Goal: Navigation & Orientation: Find specific page/section

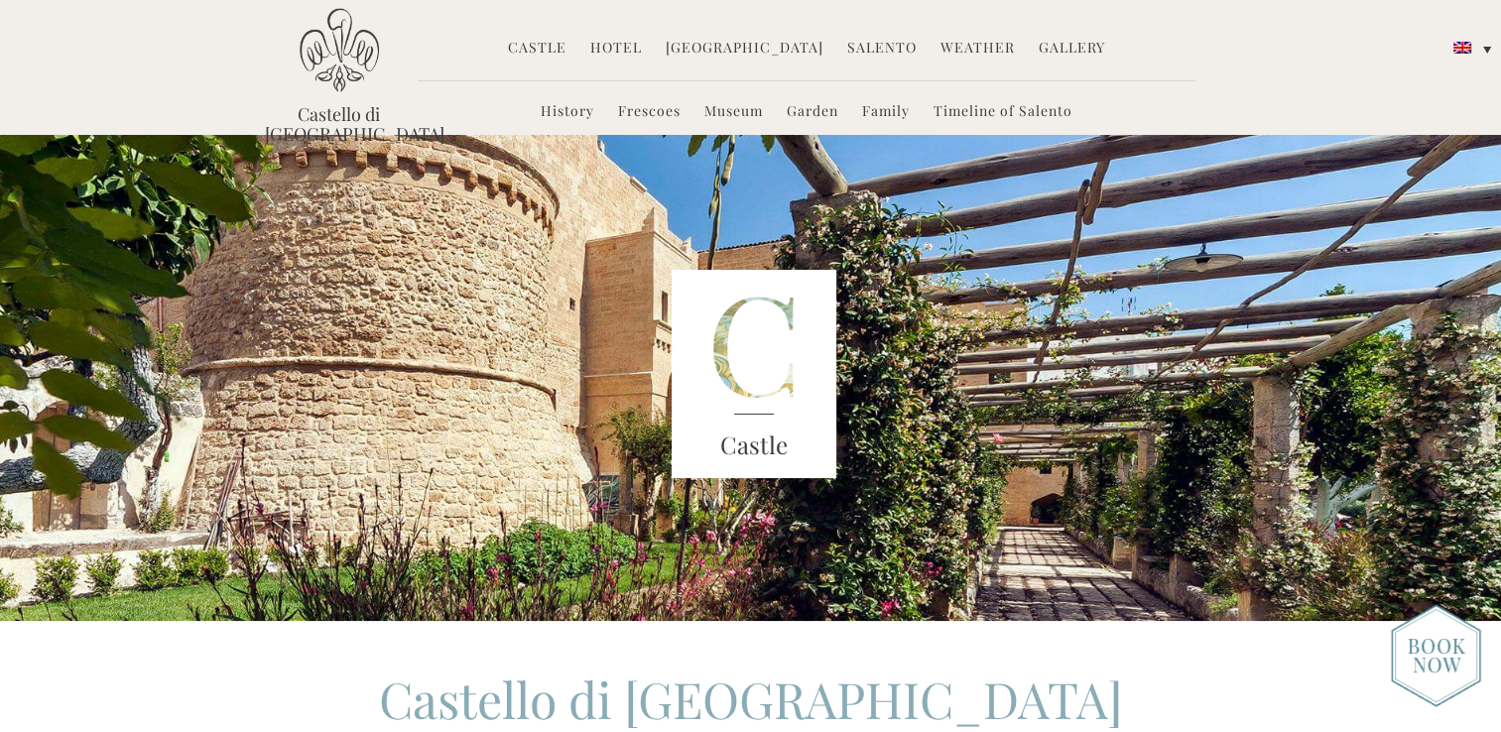
click at [628, 51] on link "Hotel" at bounding box center [616, 49] width 52 height 23
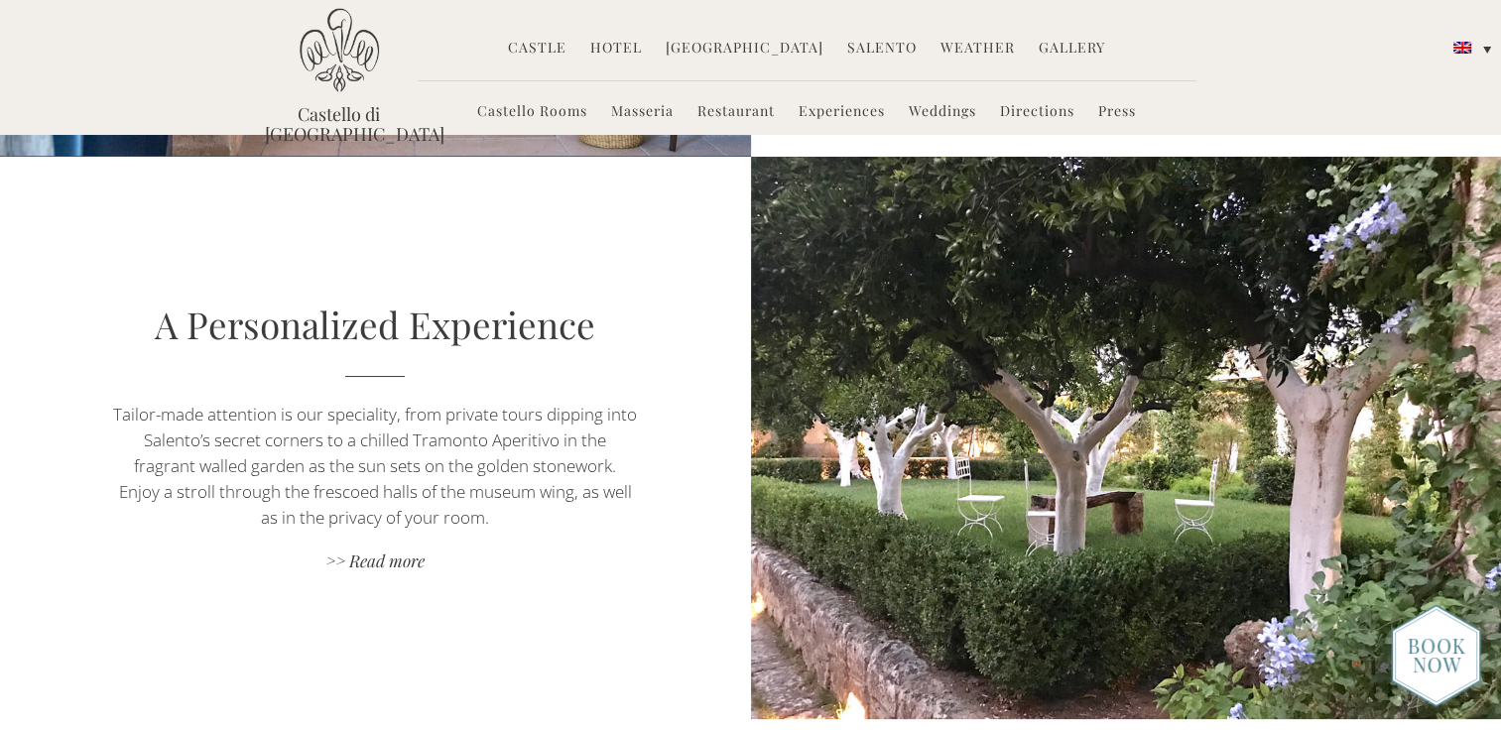
scroll to position [1656, 0]
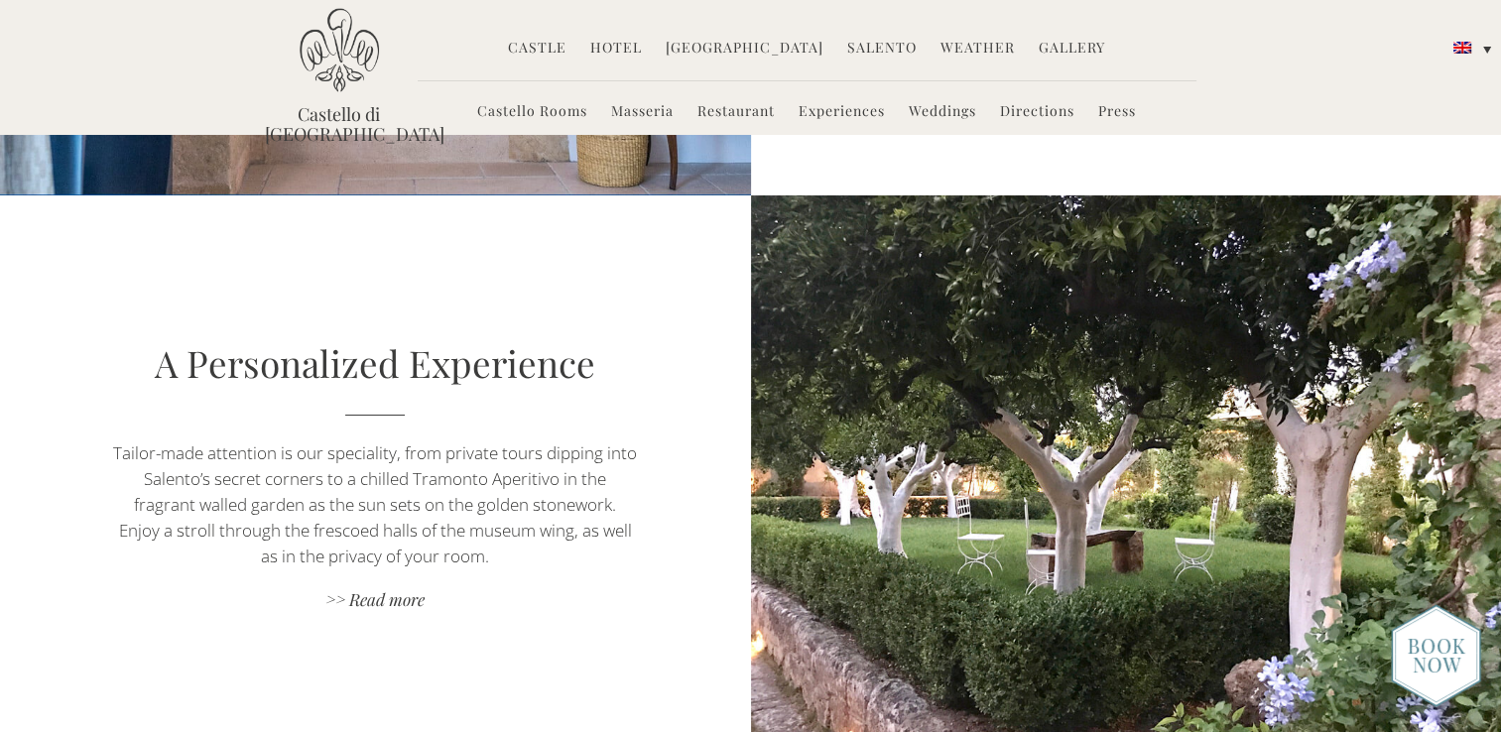
click at [633, 48] on link "Hotel" at bounding box center [616, 49] width 52 height 23
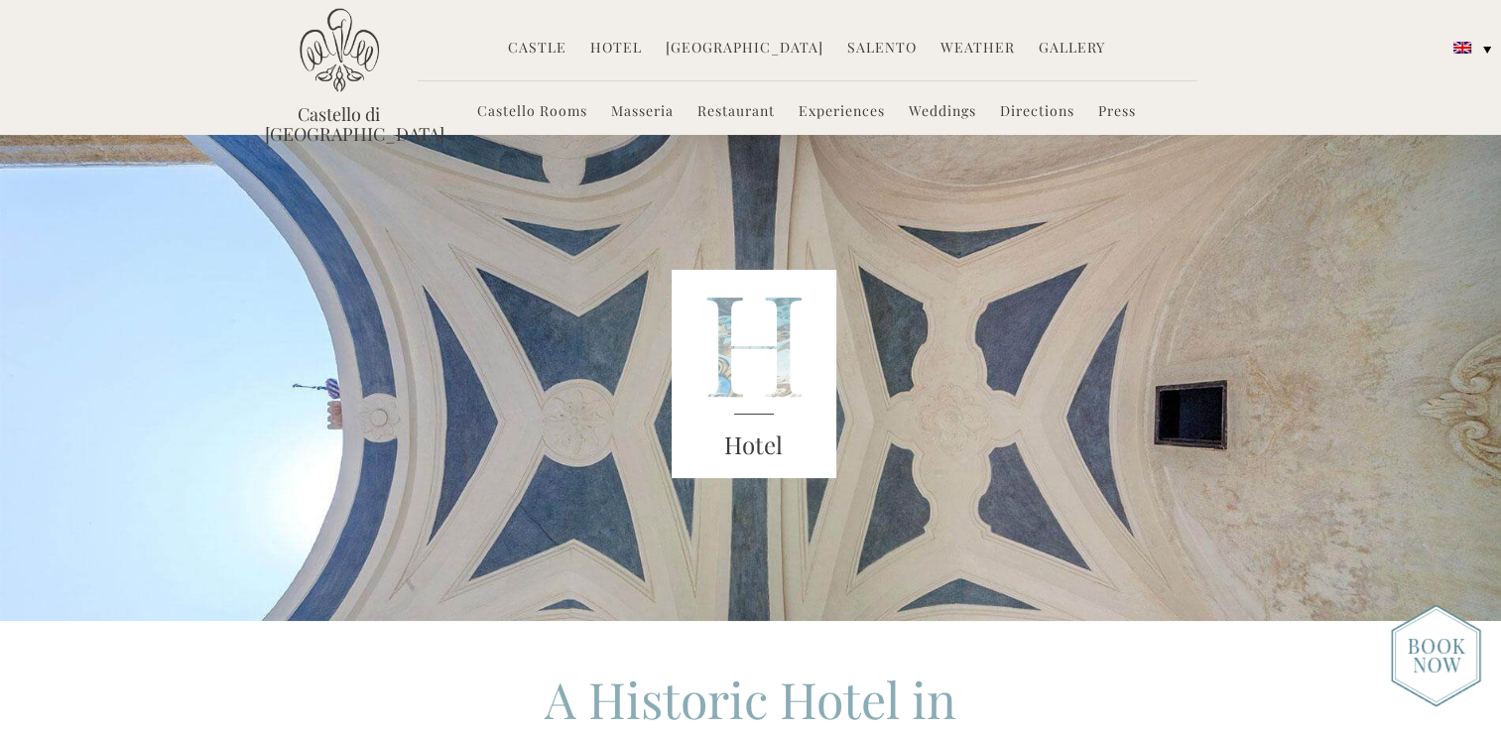
click at [625, 50] on link "Hotel" at bounding box center [616, 49] width 52 height 23
click at [555, 109] on link "Castello Rooms" at bounding box center [532, 112] width 110 height 23
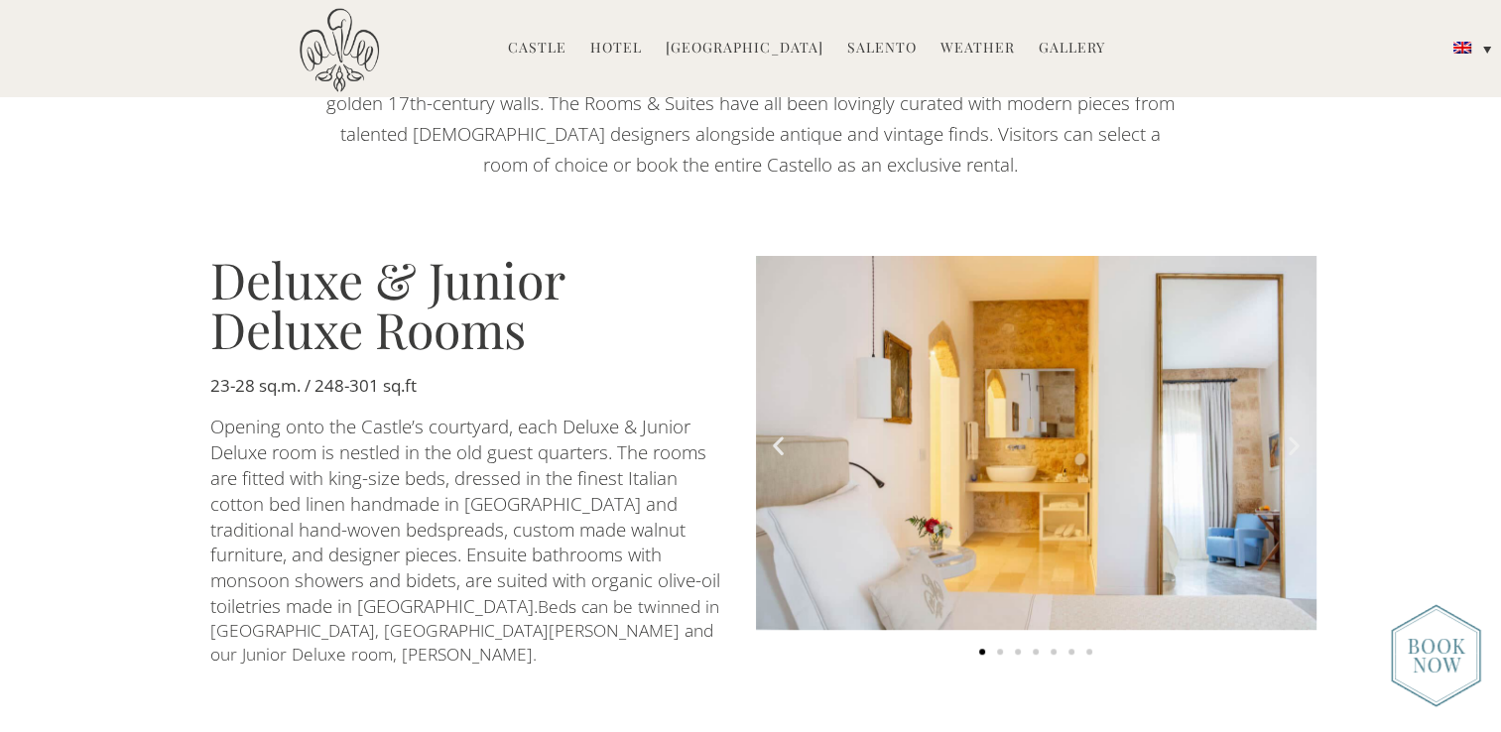
scroll to position [992, 0]
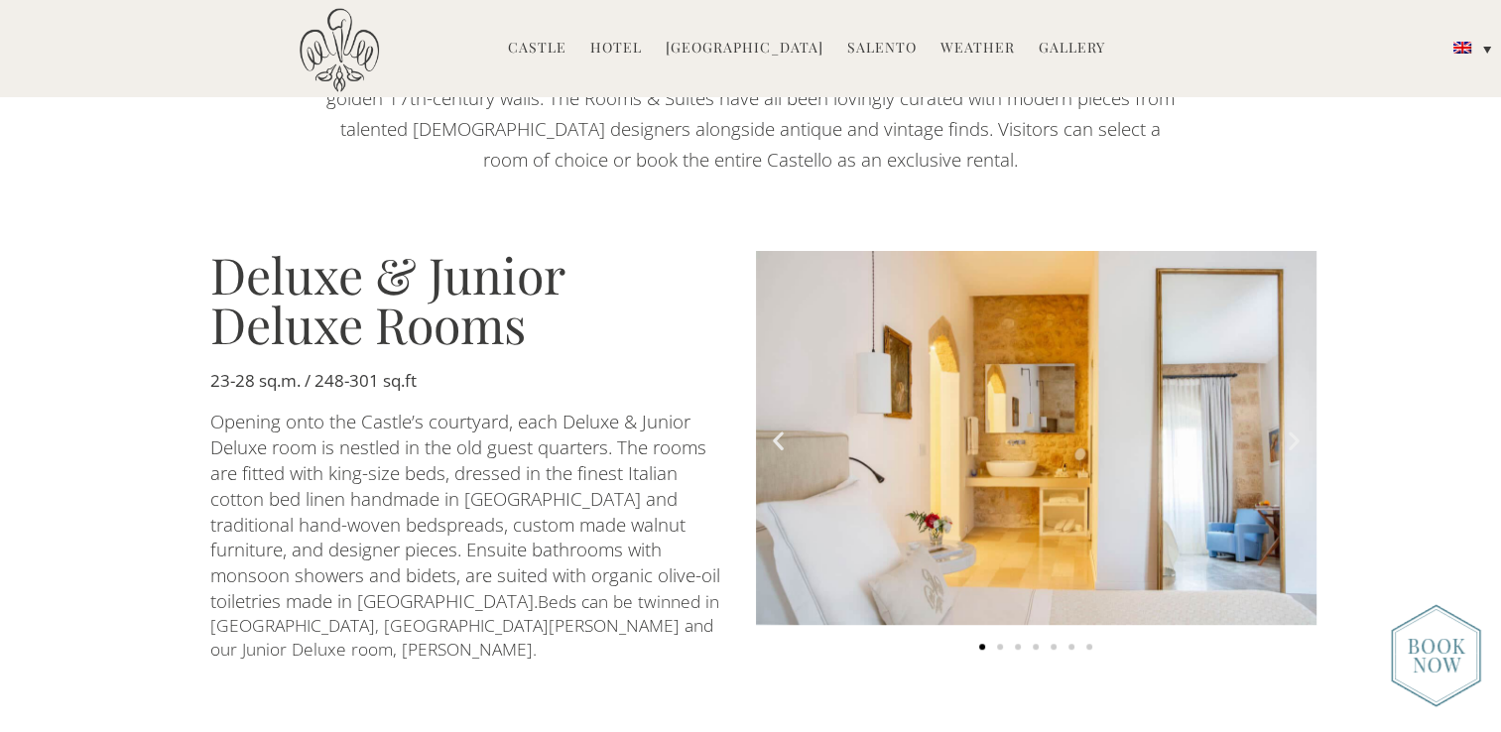
click at [1287, 433] on icon "Next slide" at bounding box center [1293, 440] width 25 height 25
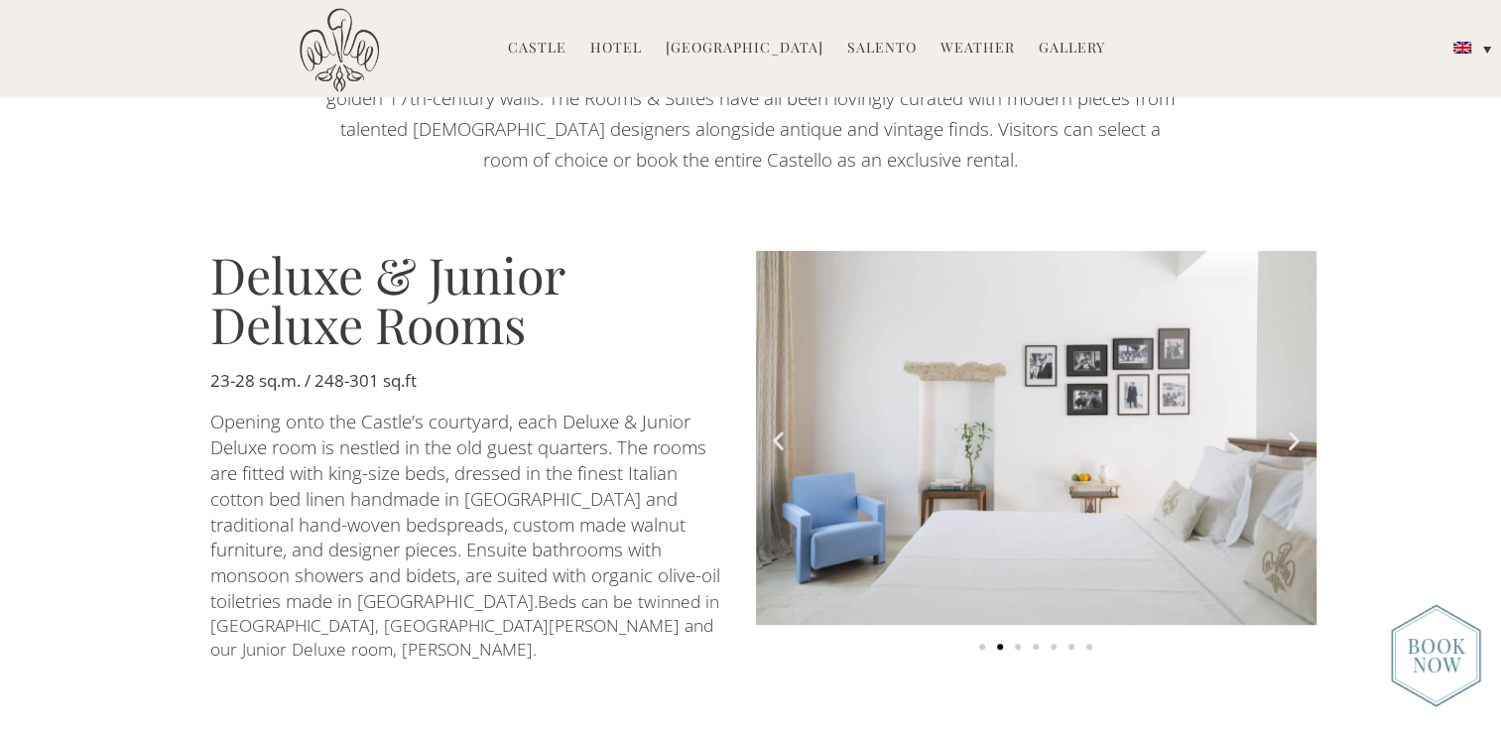
click at [1287, 433] on icon "Next slide" at bounding box center [1293, 440] width 25 height 25
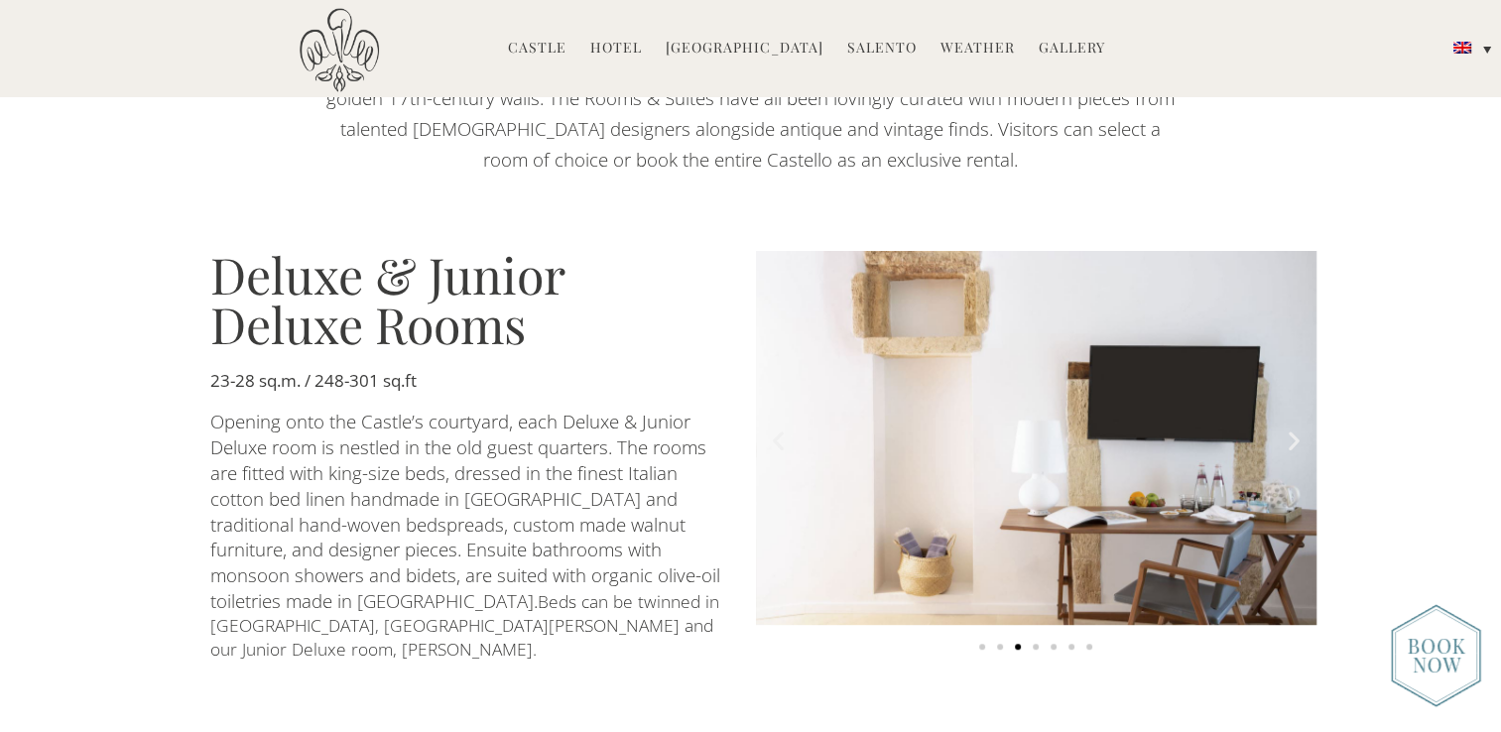
click at [1287, 433] on icon "Next slide" at bounding box center [1293, 440] width 25 height 25
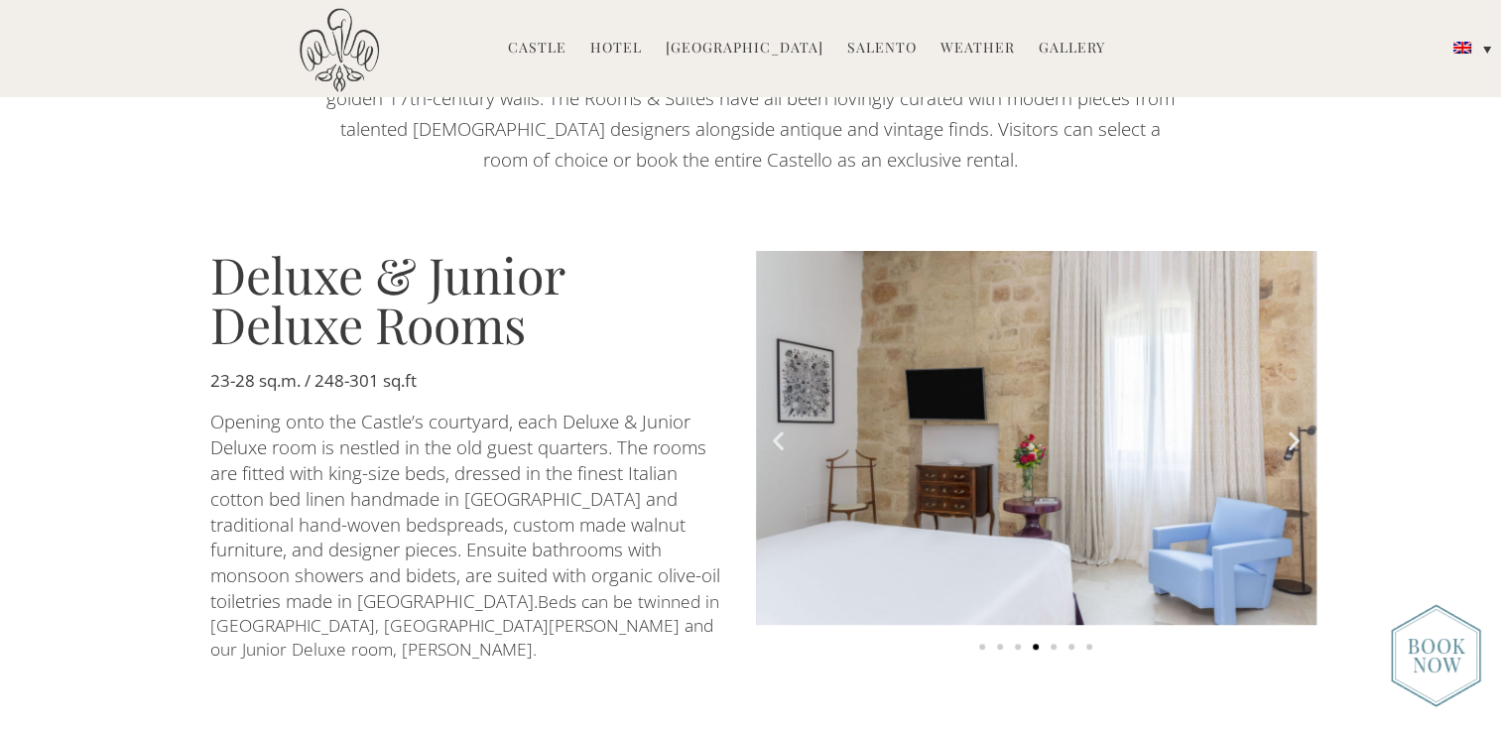
click at [1287, 433] on icon "Next slide" at bounding box center [1293, 440] width 25 height 25
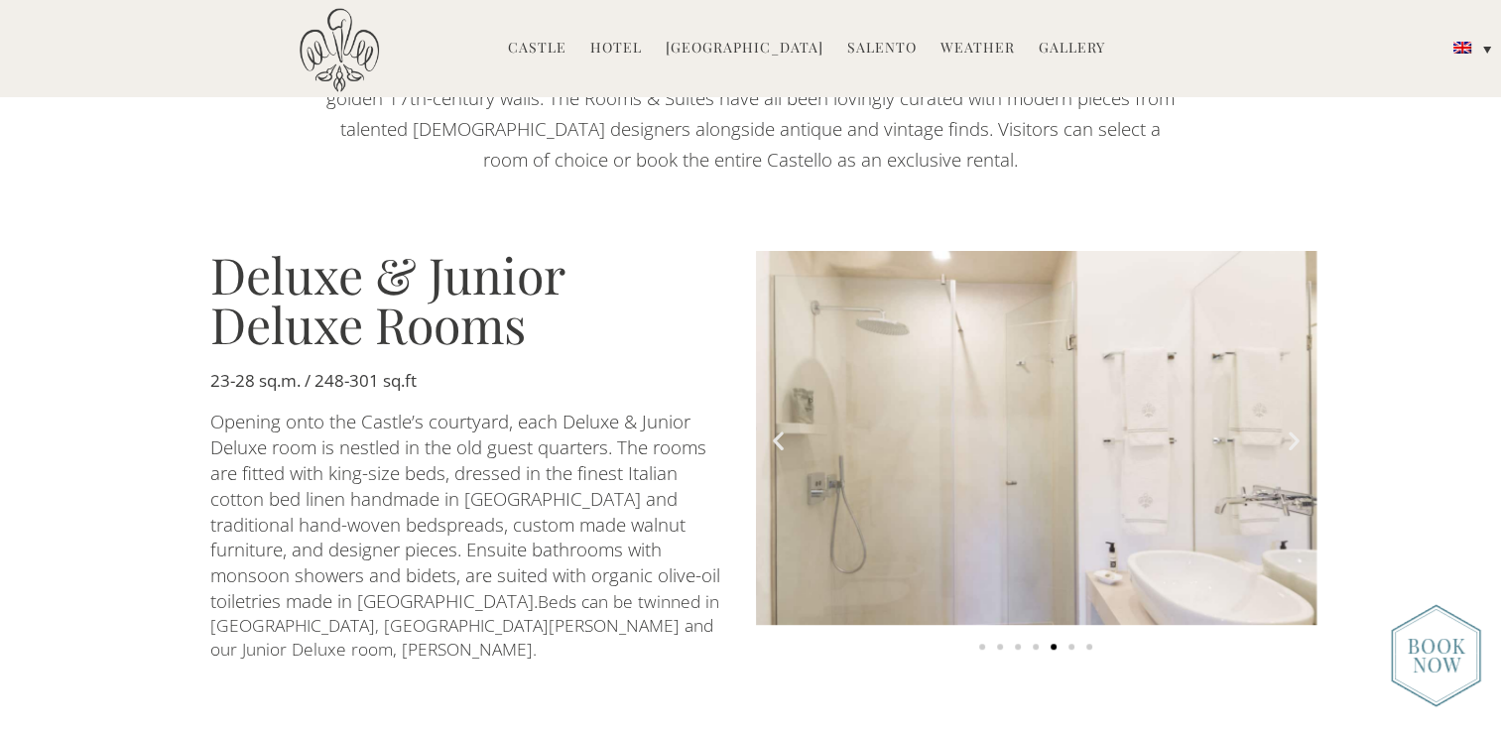
click at [1287, 433] on icon "Next slide" at bounding box center [1293, 440] width 25 height 25
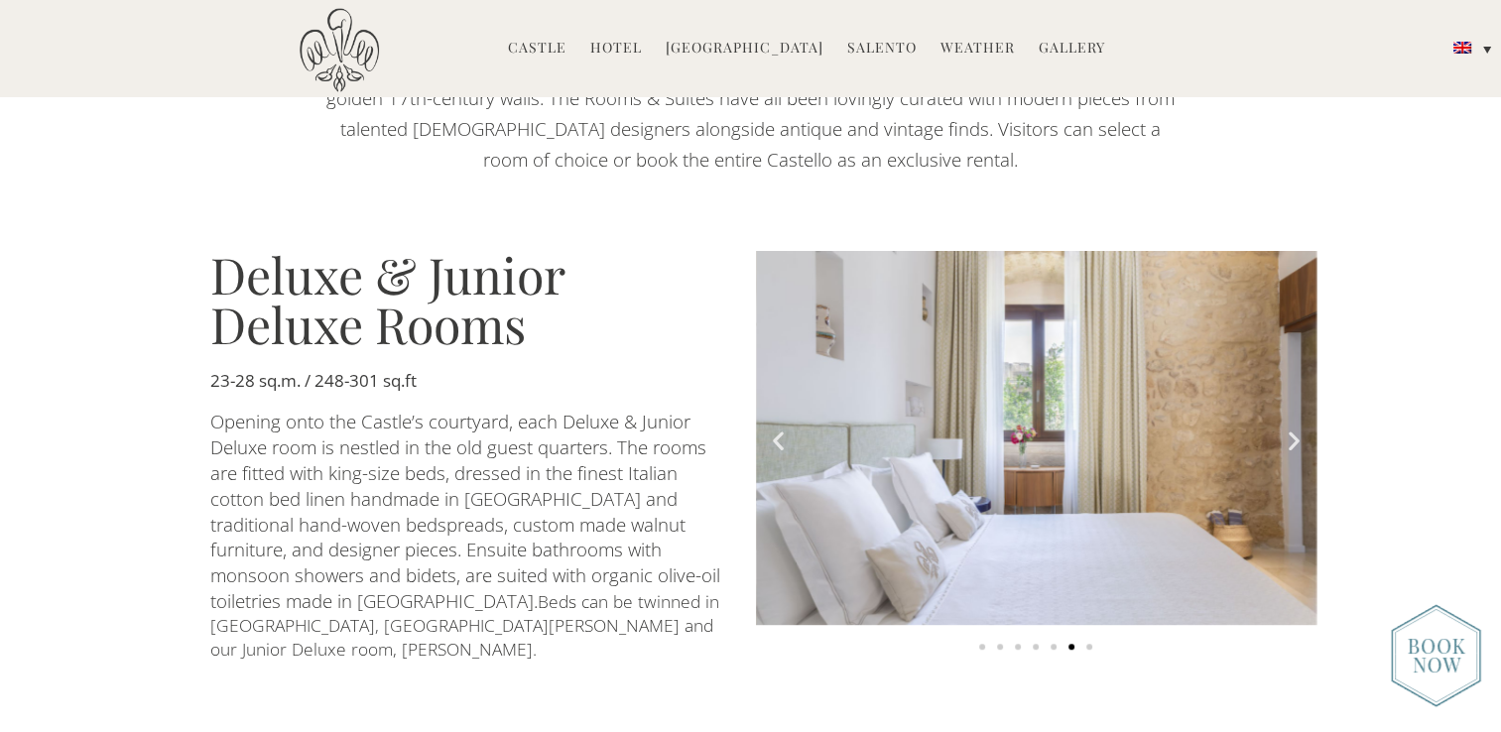
click at [1287, 433] on icon "Next slide" at bounding box center [1293, 440] width 25 height 25
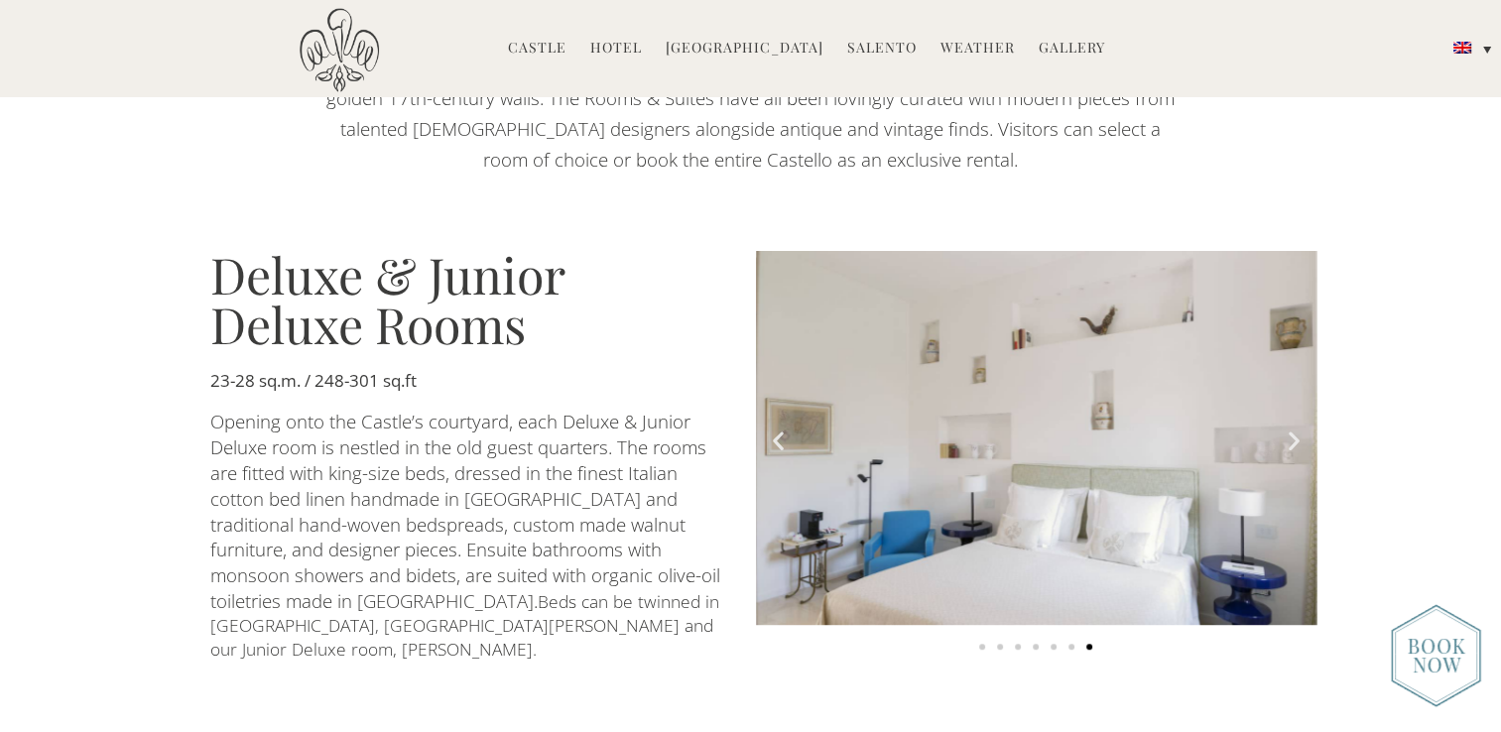
click at [1287, 433] on icon "Next slide" at bounding box center [1293, 440] width 25 height 25
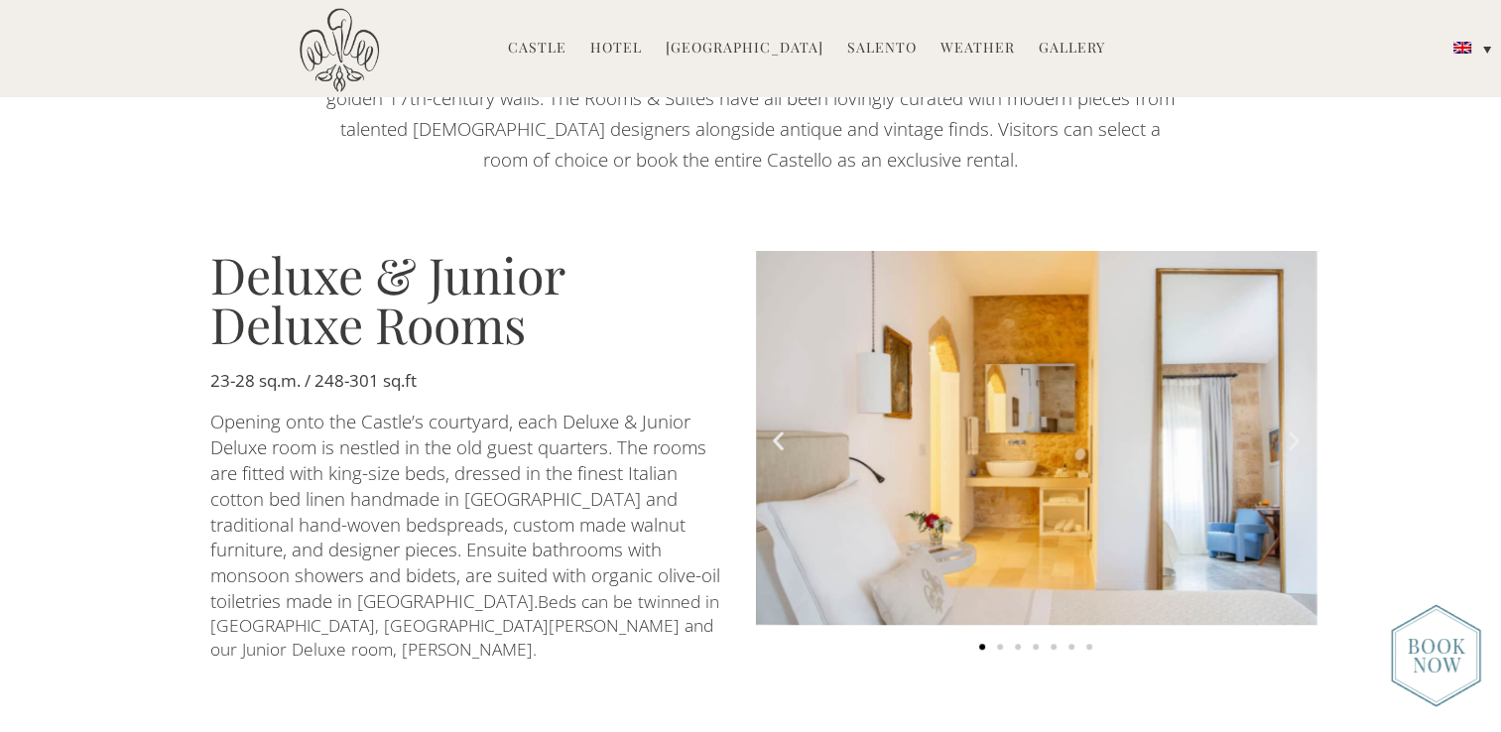
click at [1287, 433] on icon "Next slide" at bounding box center [1293, 440] width 25 height 25
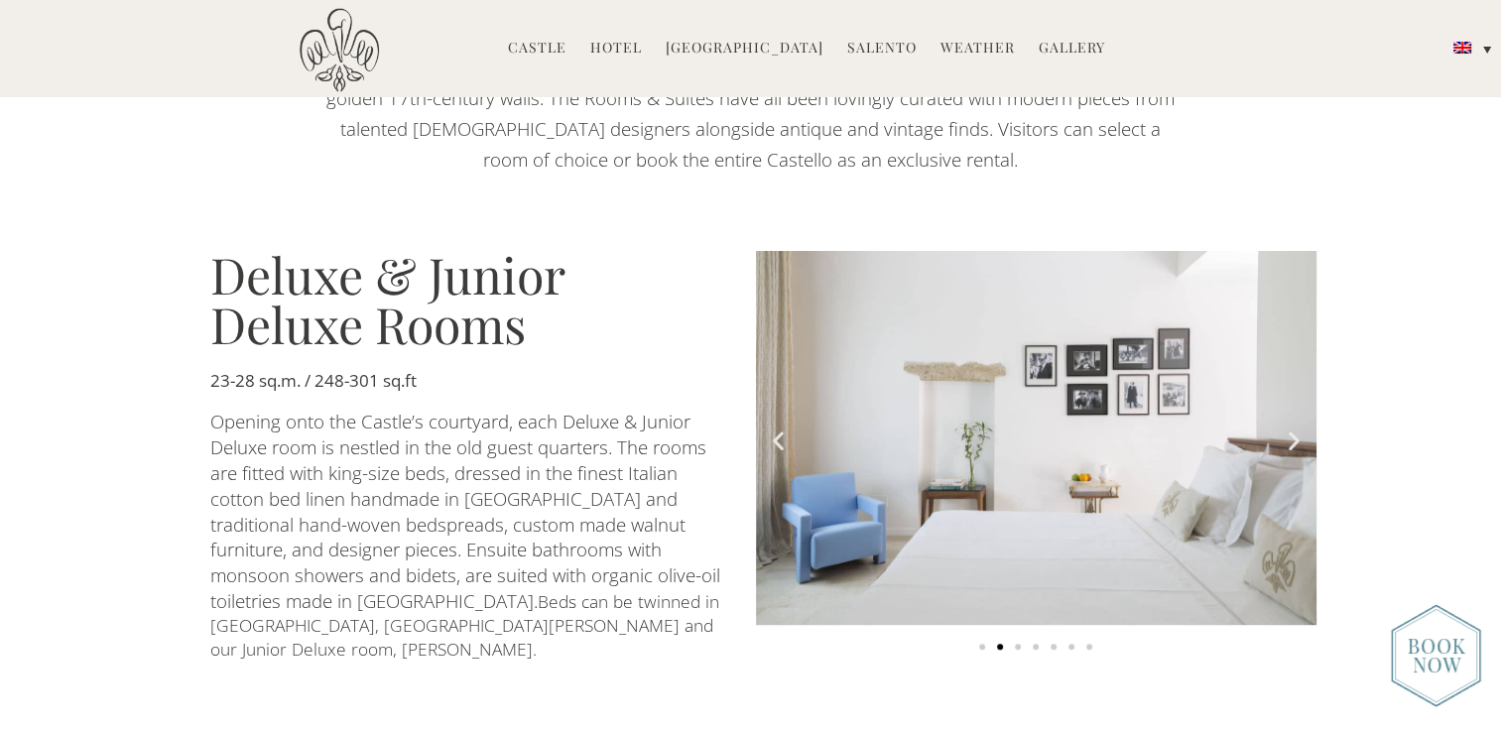
click at [1287, 433] on icon "Next slide" at bounding box center [1293, 440] width 25 height 25
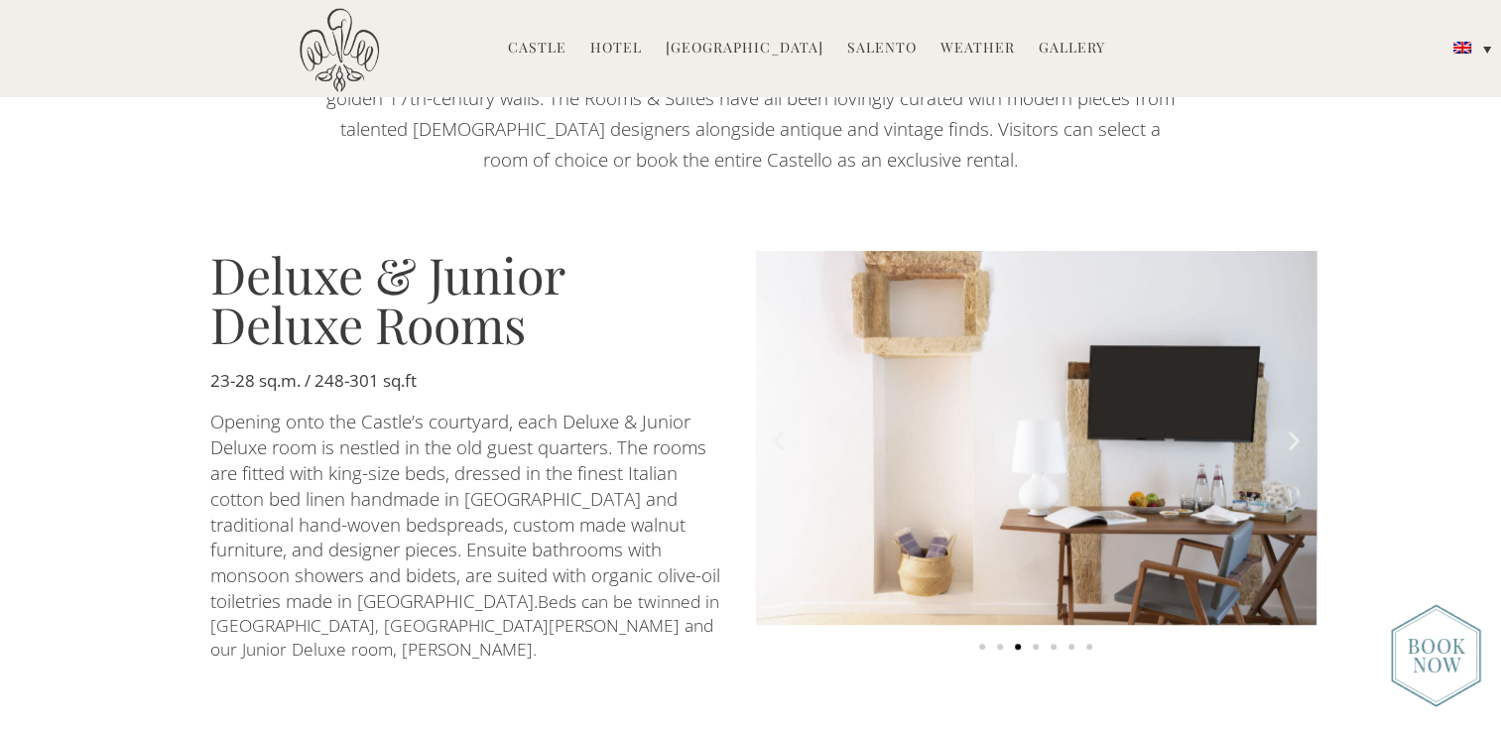
click at [1287, 433] on icon "Next slide" at bounding box center [1293, 440] width 25 height 25
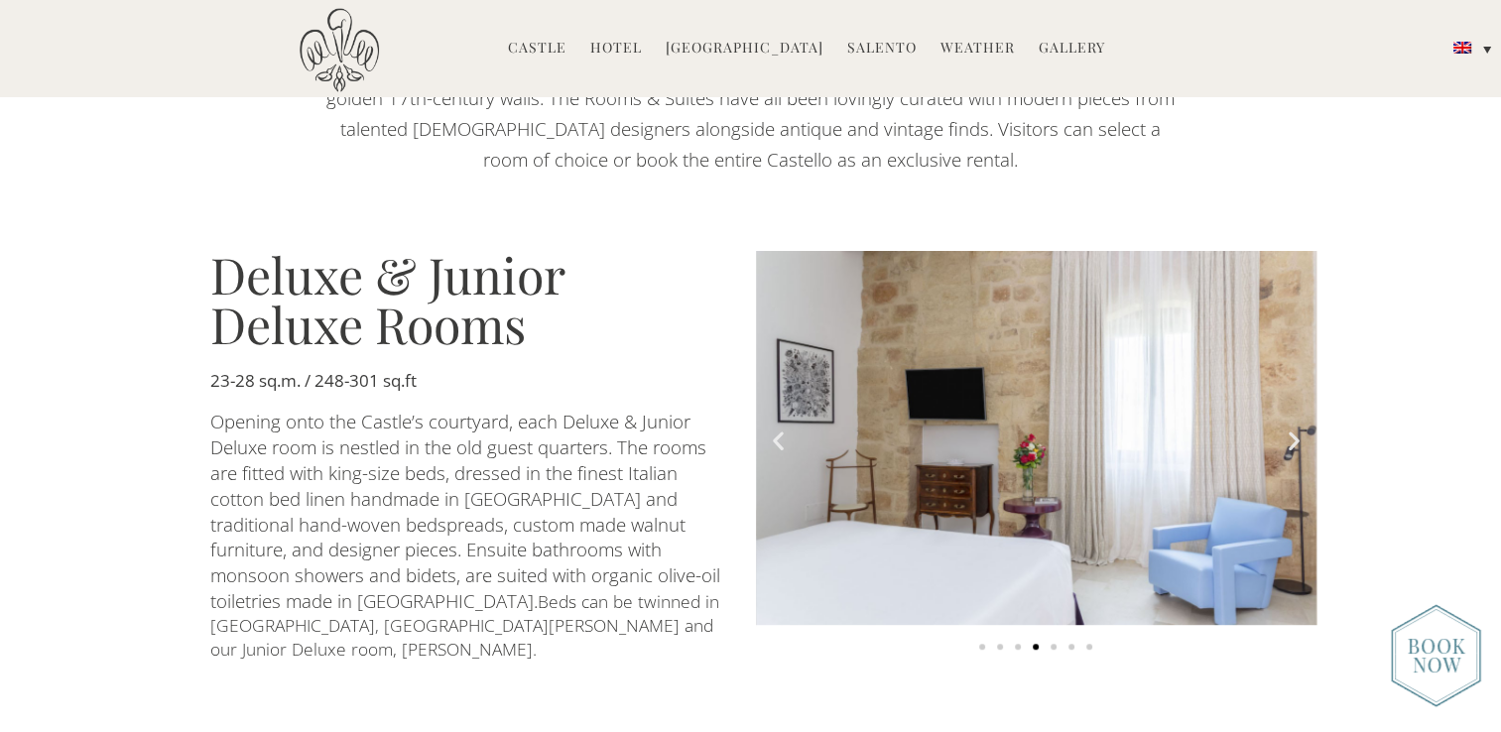
click at [1287, 433] on icon "Next slide" at bounding box center [1293, 440] width 25 height 25
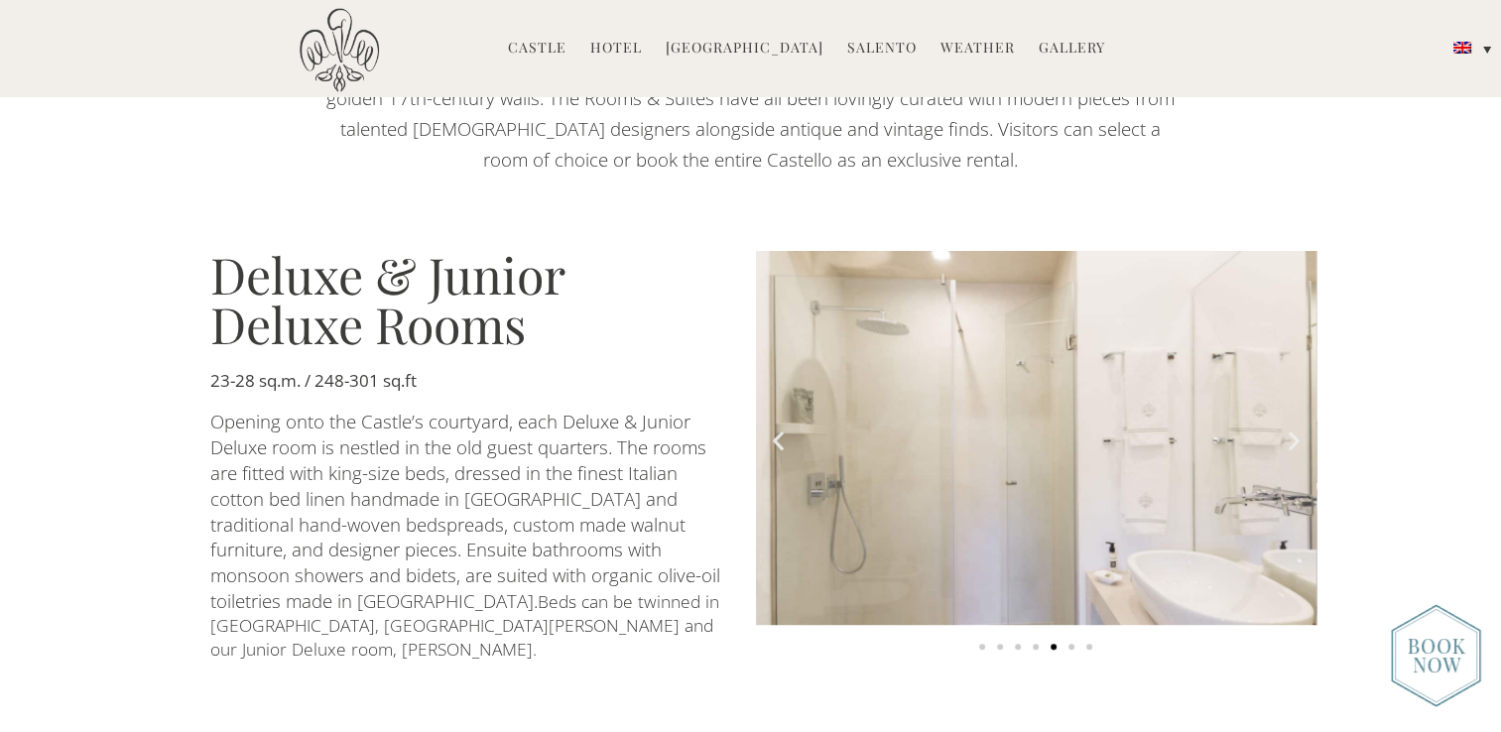
click at [1287, 433] on icon "Next slide" at bounding box center [1293, 440] width 25 height 25
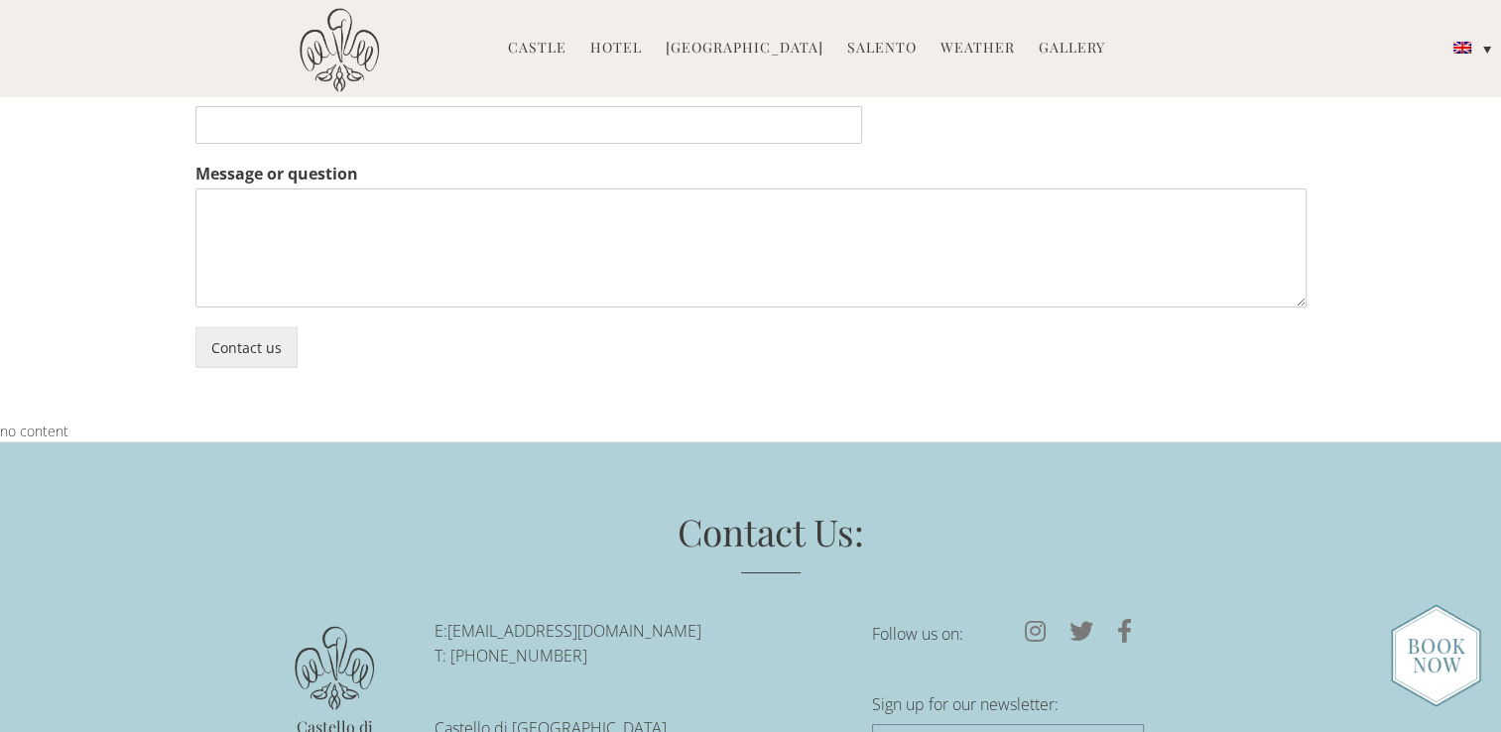
scroll to position [5449, 0]
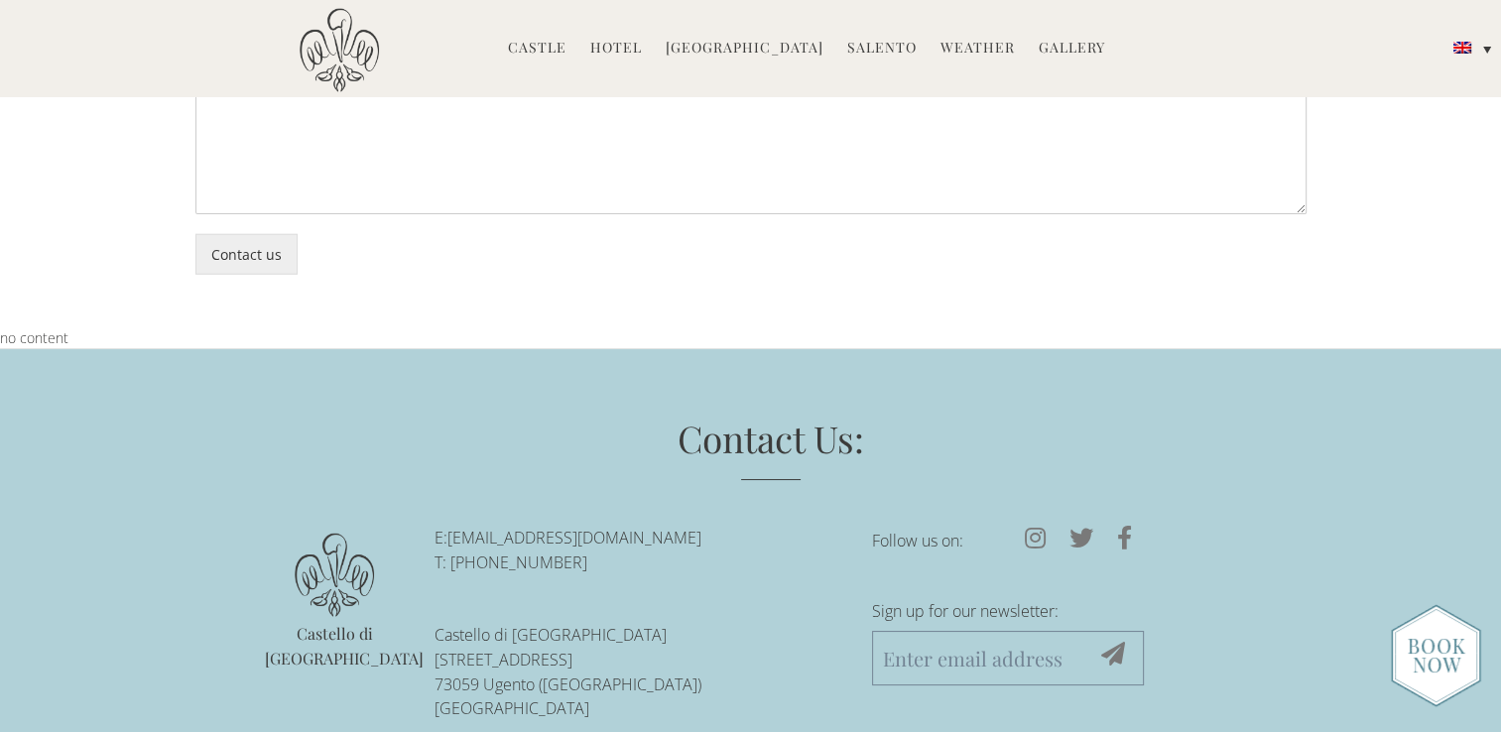
click at [316, 622] on p "Castello di [GEOGRAPHIC_DATA]" at bounding box center [335, 647] width 141 height 50
drag, startPoint x: 271, startPoint y: 506, endPoint x: 400, endPoint y: 503, distance: 129.0
click at [400, 622] on p "Castello di [GEOGRAPHIC_DATA]" at bounding box center [335, 647] width 141 height 50
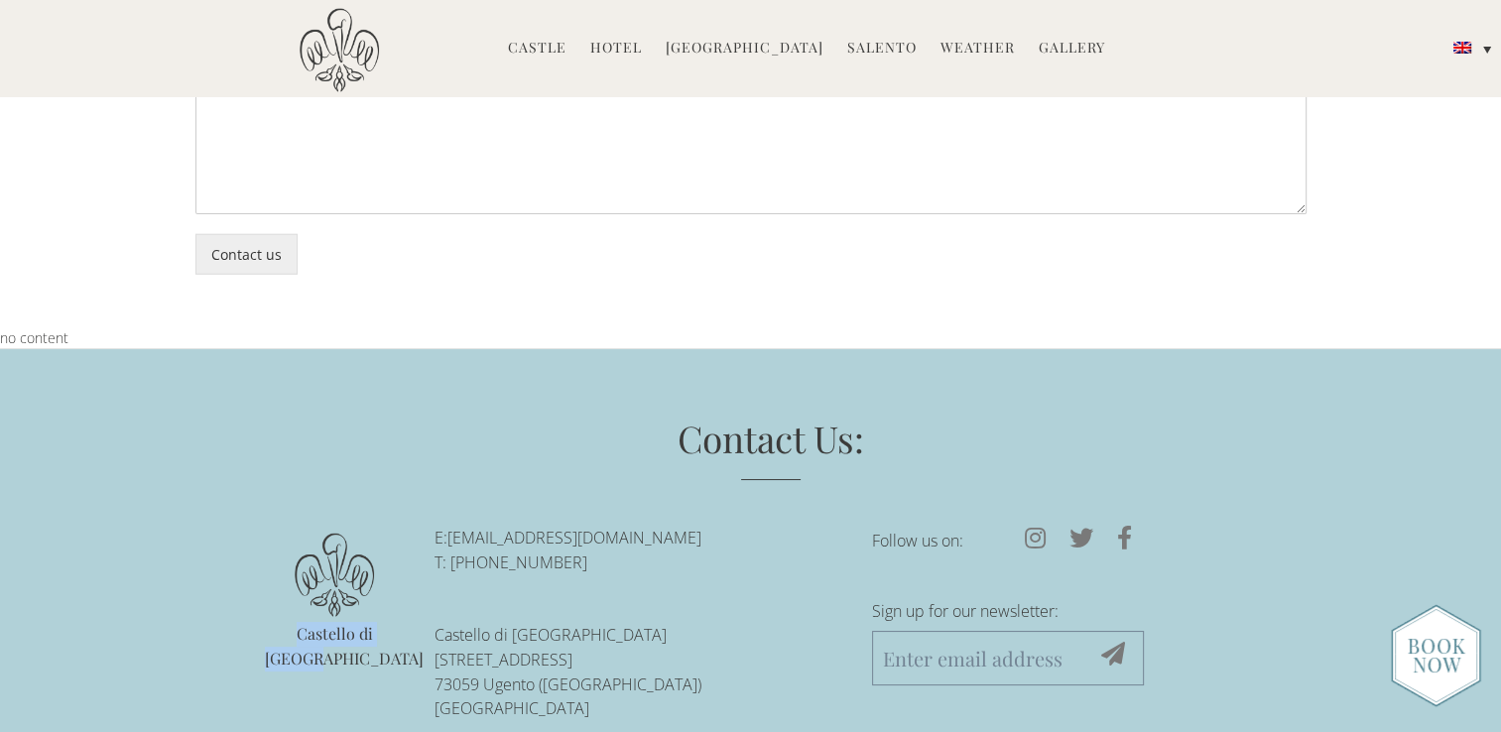
copy p "Castello di [GEOGRAPHIC_DATA]"
